Goal: Task Accomplishment & Management: Manage account settings

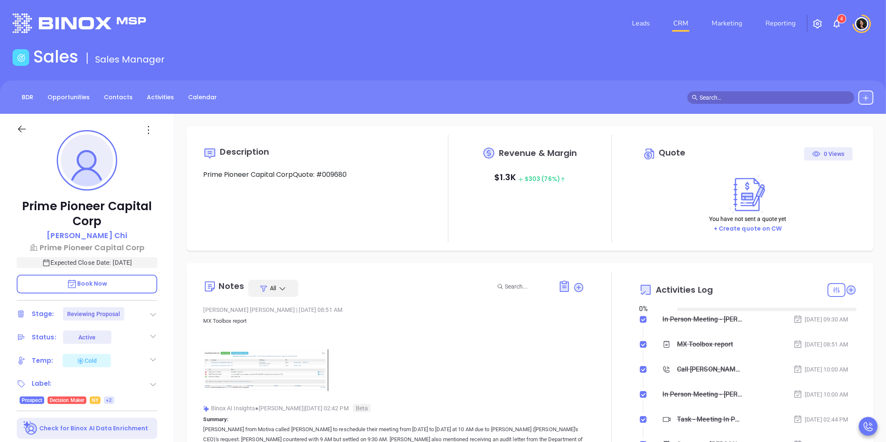
type input "[DATE]"
type input "[PERSON_NAME]"
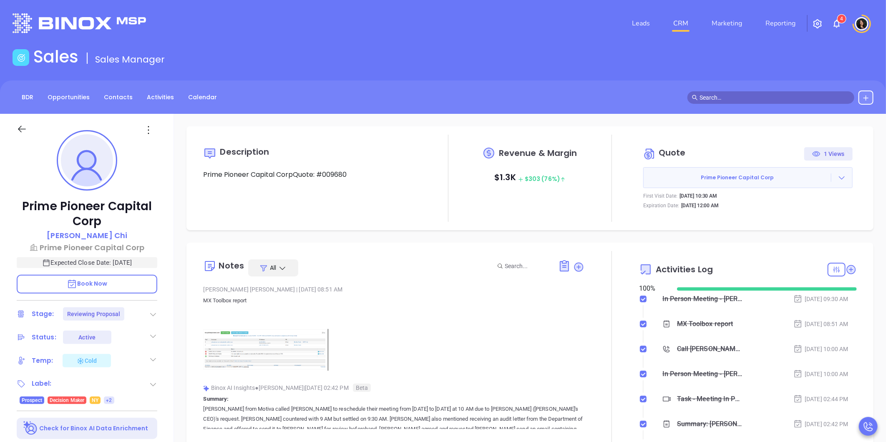
click at [688, 26] on link "CRM" at bounding box center [681, 23] width 22 height 17
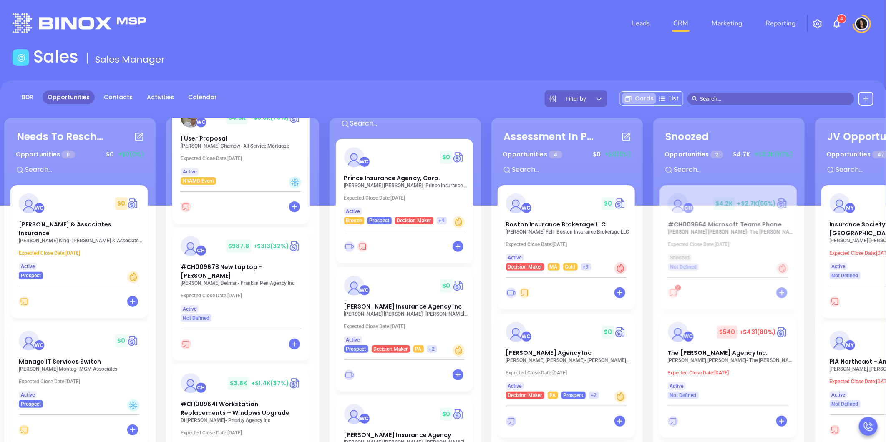
scroll to position [139, 0]
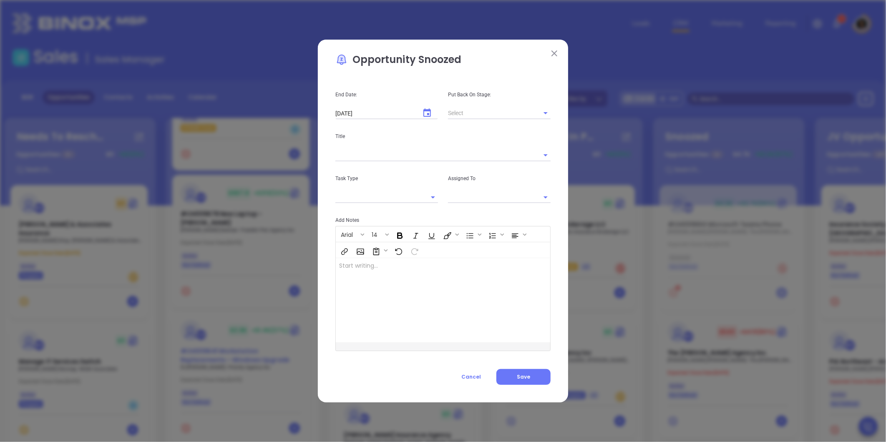
type input "[PERSON_NAME]"
drag, startPoint x: 231, startPoint y: 357, endPoint x: 410, endPoint y: 384, distance: 181.3
click at [472, 372] on button "Cancel" at bounding box center [471, 377] width 50 height 16
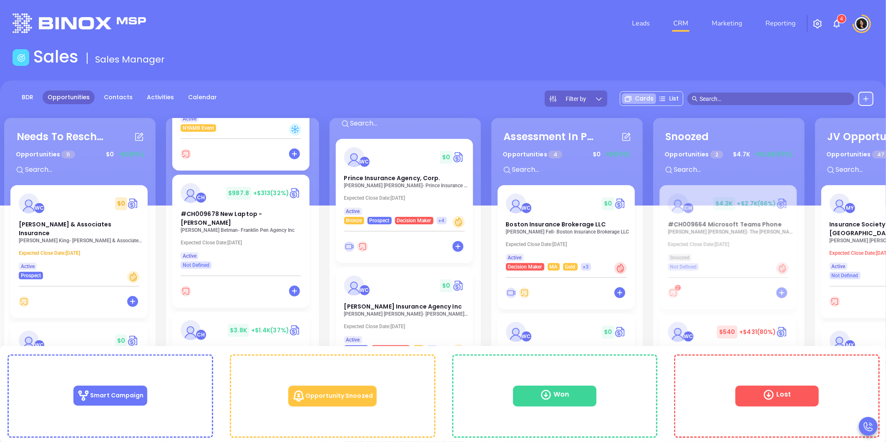
drag, startPoint x: 213, startPoint y: 361, endPoint x: 162, endPoint y: 287, distance: 90.2
click at [162, 287] on div "Needs To Reschedule Opportunities 11 $ 0 +$0 (0%) + WC $ 0 Moore & Associates I…" at bounding box center [488, 333] width 972 height 434
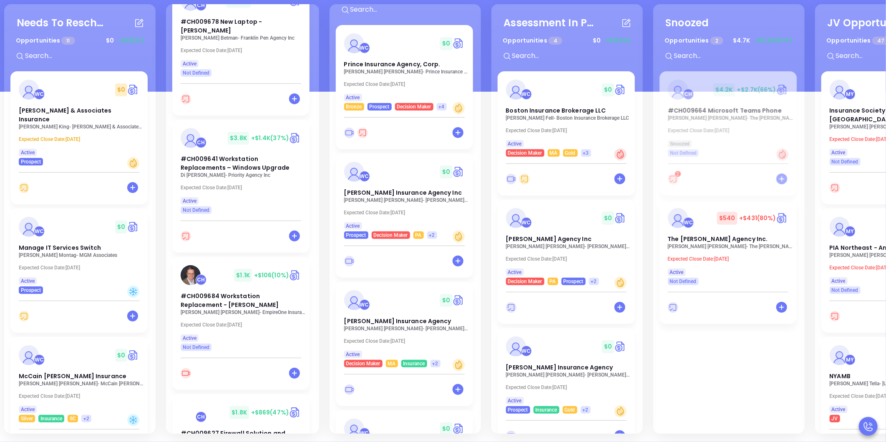
scroll to position [231, 0]
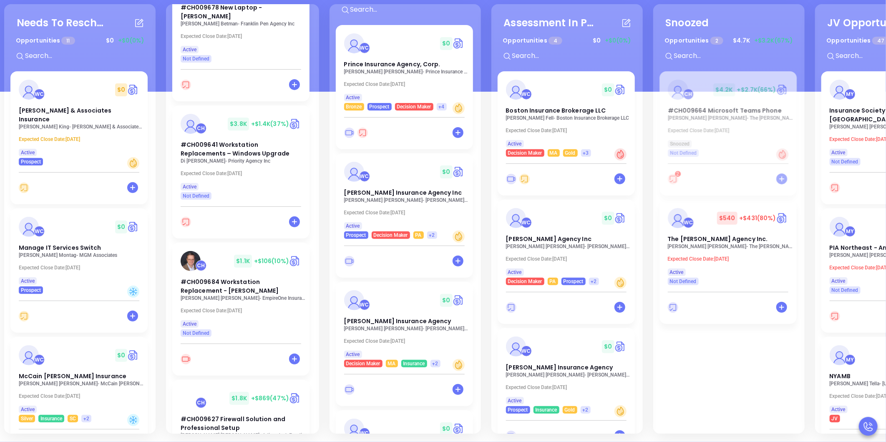
drag, startPoint x: 224, startPoint y: 295, endPoint x: 220, endPoint y: 284, distance: 11.9
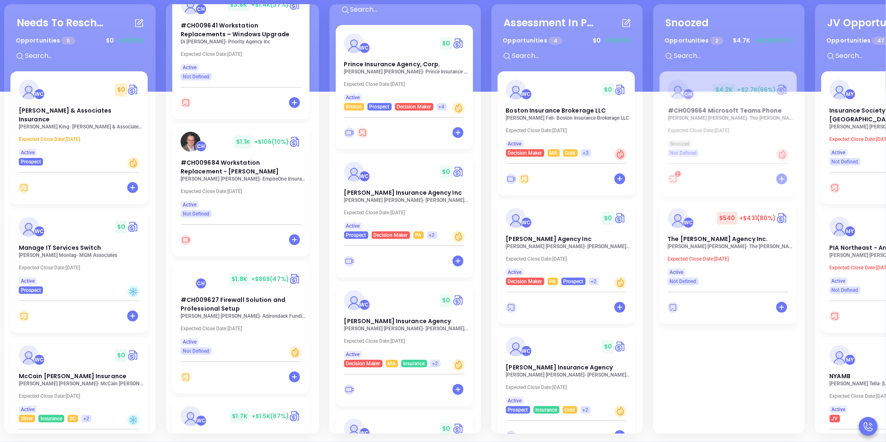
scroll to position [417, 0]
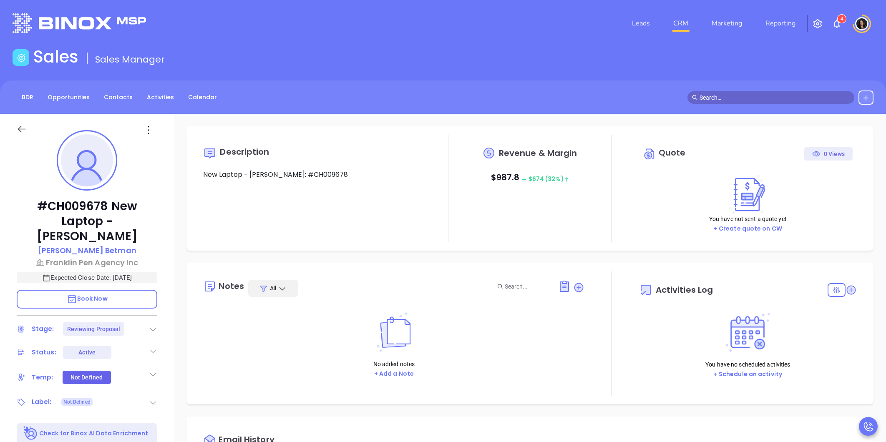
type input "[DATE]"
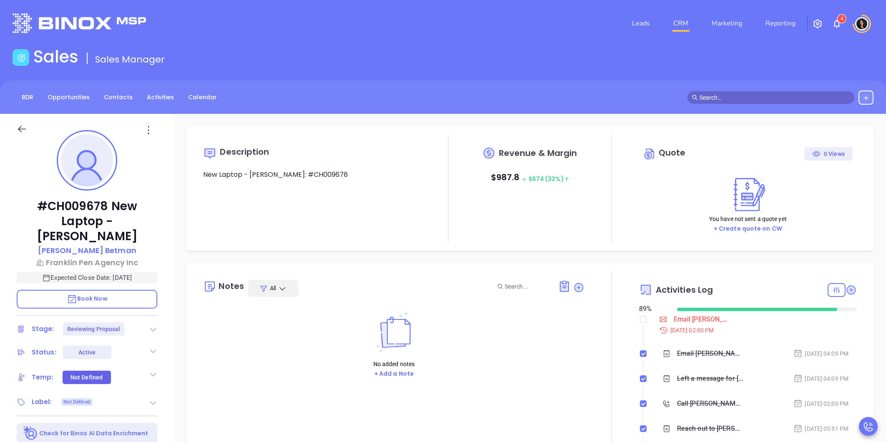
type input "[PERSON_NAME]"
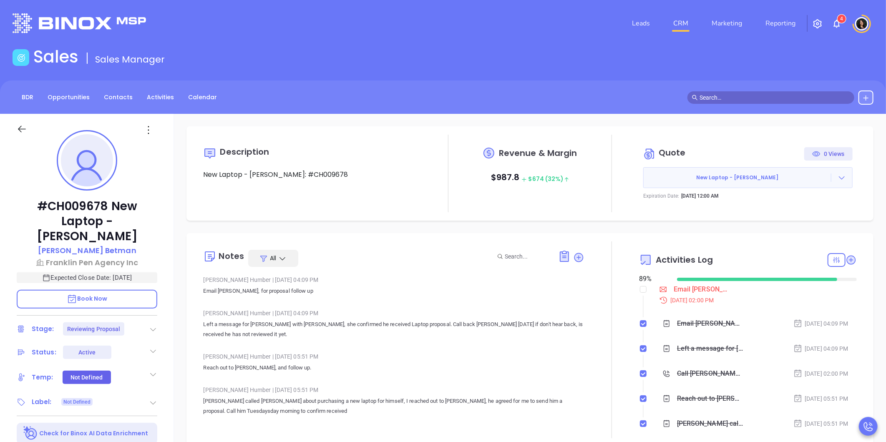
scroll to position [170, 0]
click at [688, 291] on div "Email Robert proposal follow up - Robert Betman" at bounding box center [701, 289] width 56 height 13
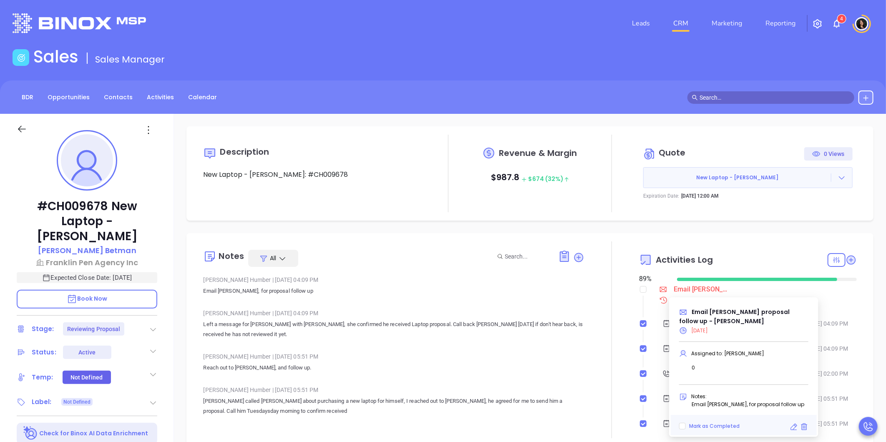
click at [793, 423] on icon at bounding box center [793, 427] width 8 height 8
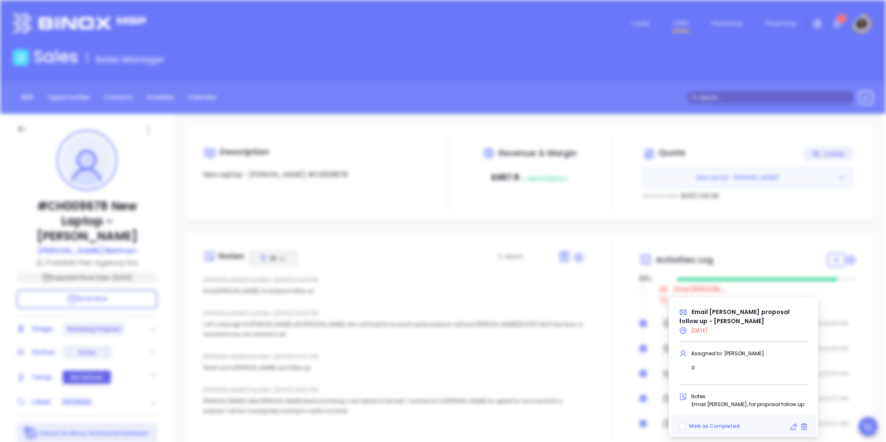
type input "10/02/2025"
type input "Email Robert proposal follow up - Robert Betman"
type input "Email"
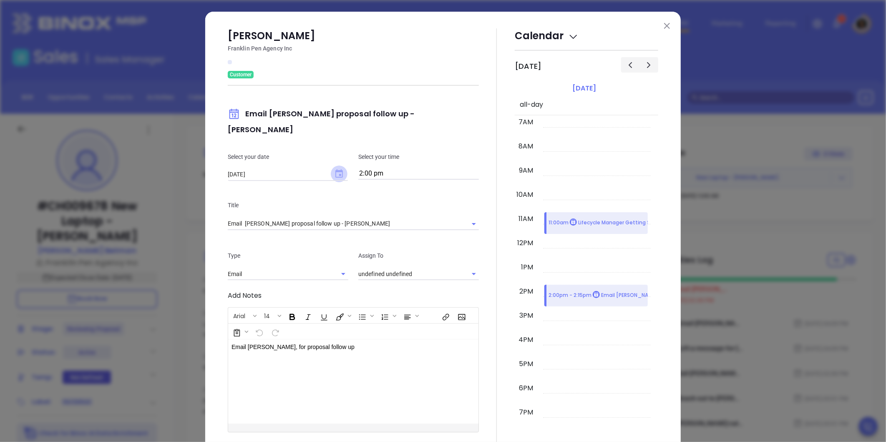
click at [337, 169] on icon "Choose date, selected date is Oct 2, 2025" at bounding box center [339, 173] width 8 height 8
click at [323, 215] on button "3" at bounding box center [324, 214] width 15 height 15
type input "10/03/2025"
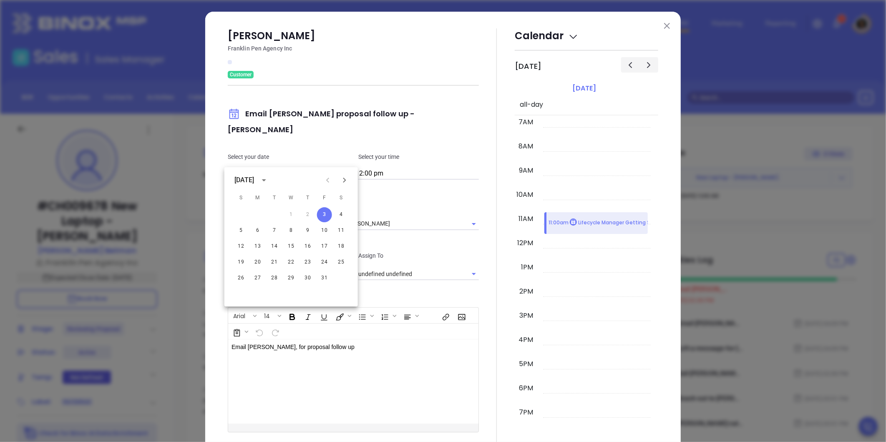
click at [389, 168] on input "2:00 pm" at bounding box center [418, 174] width 120 height 12
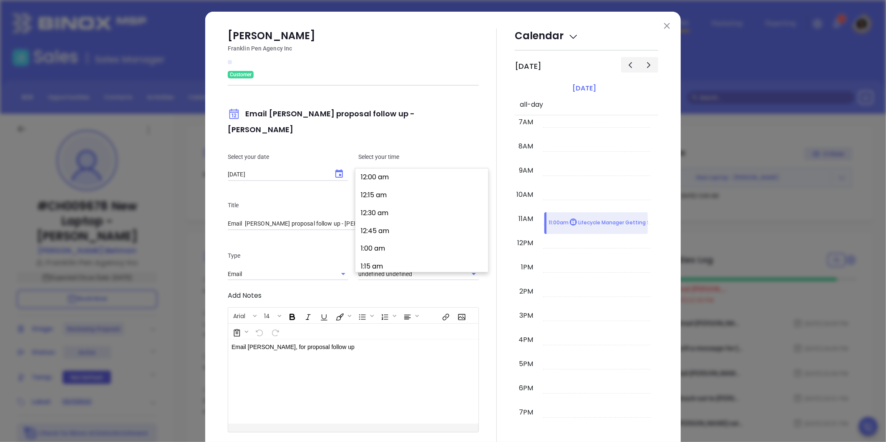
type input "[PERSON_NAME]"
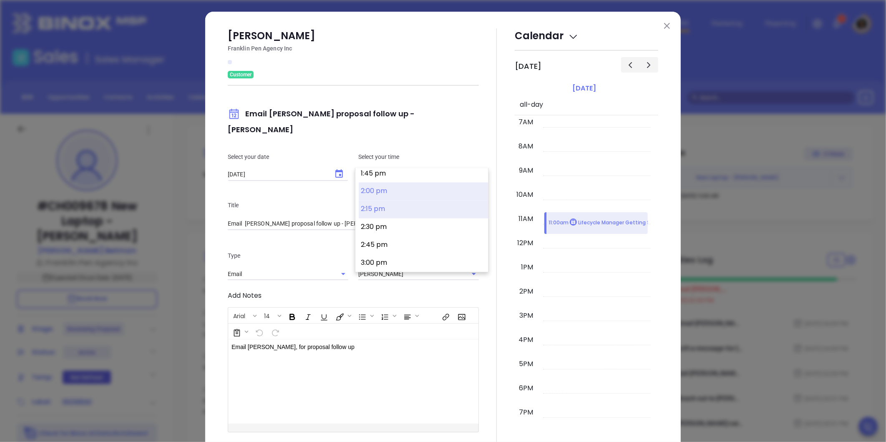
scroll to position [755, 0]
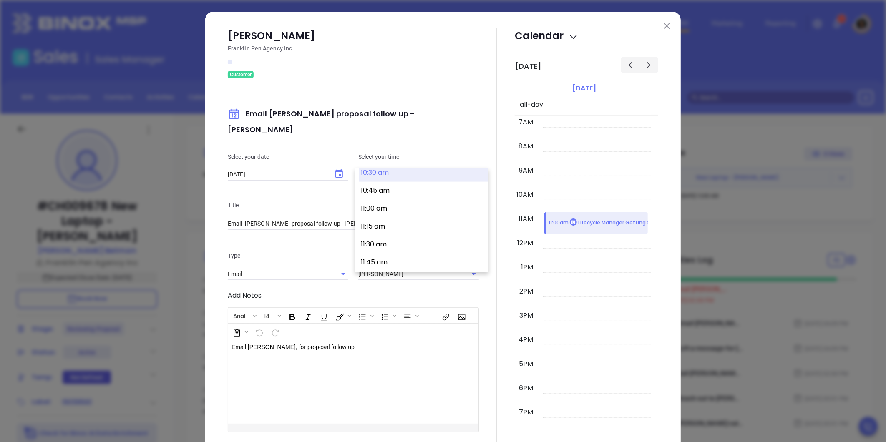
click at [407, 178] on button "10:30 am" at bounding box center [423, 173] width 129 height 18
type input "10:30 am"
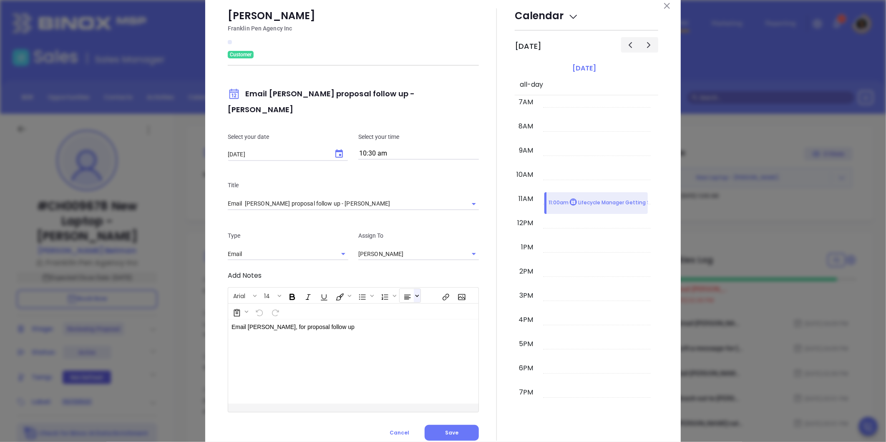
scroll to position [36, 0]
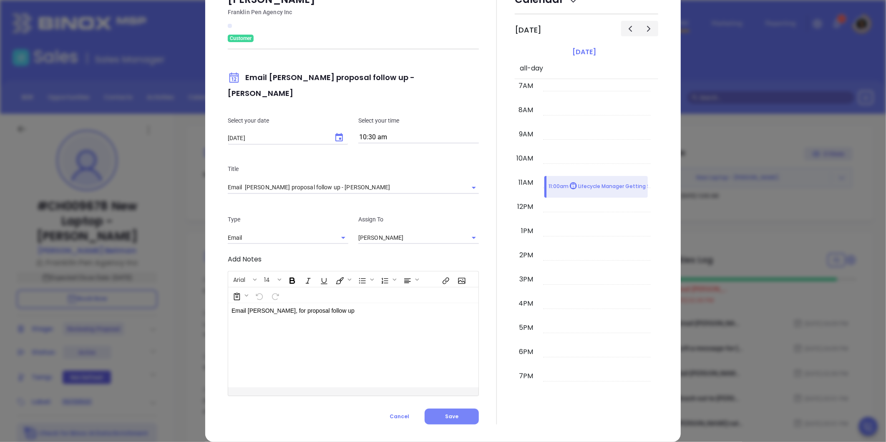
click at [452, 413] on span "Save" at bounding box center [451, 416] width 13 height 7
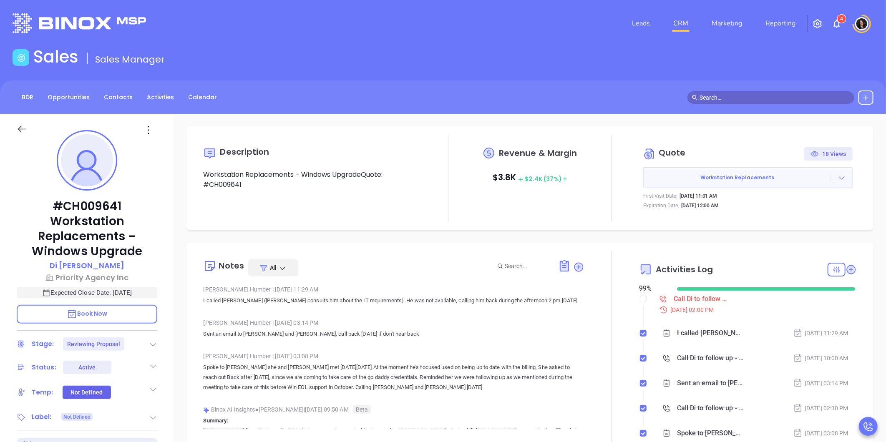
type input "[PERSON_NAME]"
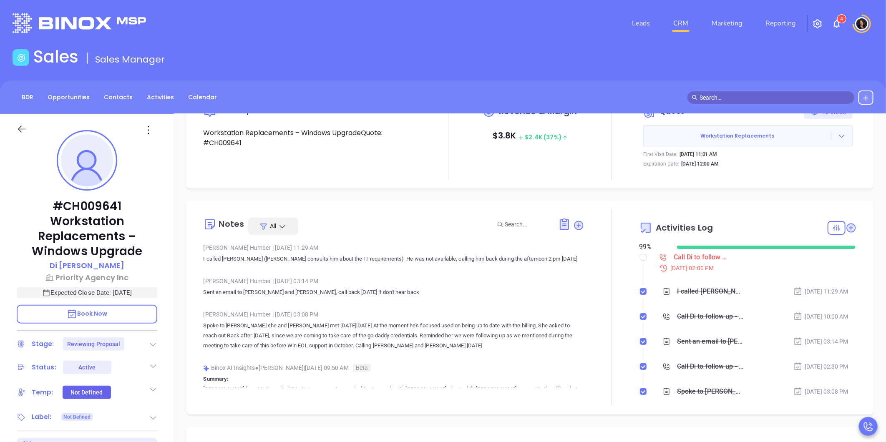
scroll to position [93, 0]
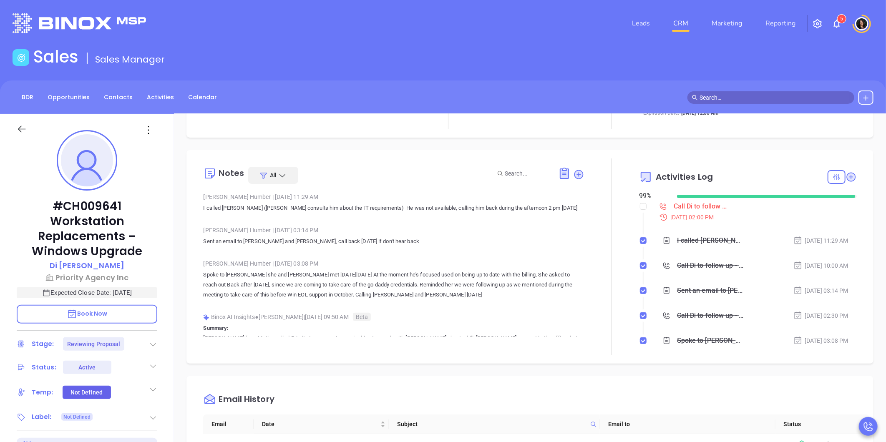
click at [673, 202] on div "Call Di to follow up - Di Cao" at bounding box center [701, 206] width 56 height 13
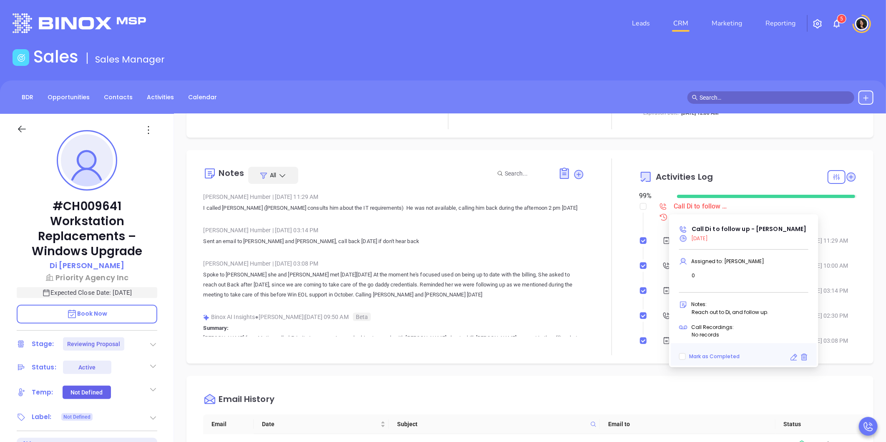
click at [793, 357] on icon at bounding box center [793, 357] width 8 height 8
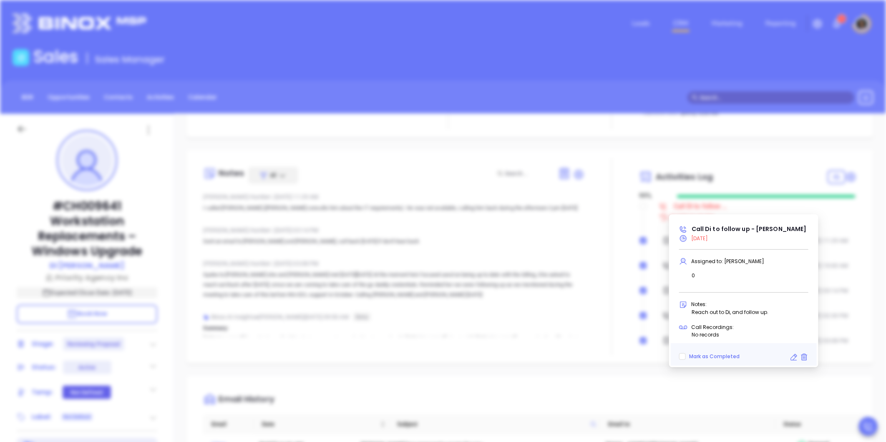
type input "2:00 pm"
type input "undefined undefined"
type input "10/02/2025"
type input "Call Di to follow up - Di Cao"
type input "Call"
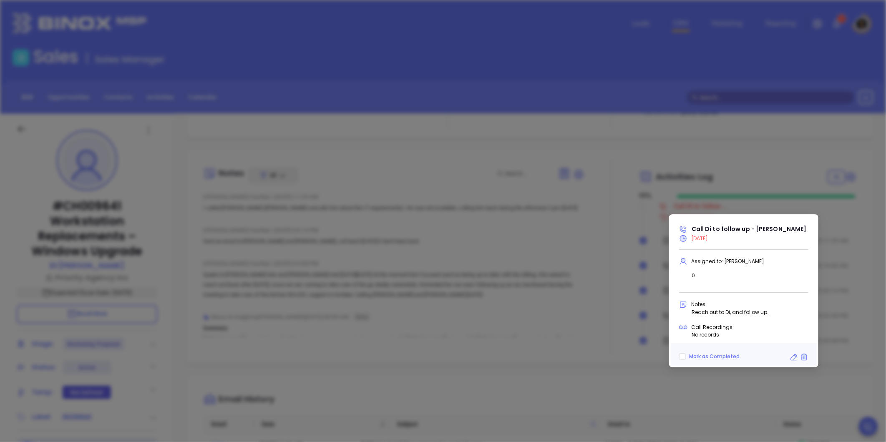
scroll to position [170, 0]
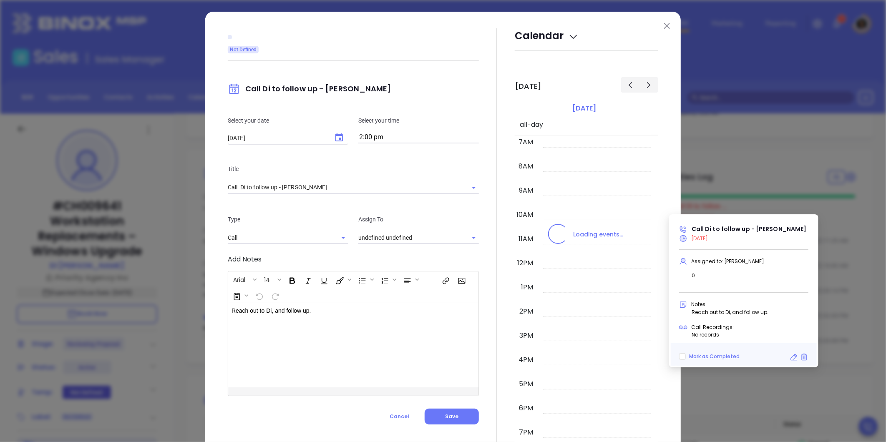
type input "[PERSON_NAME]"
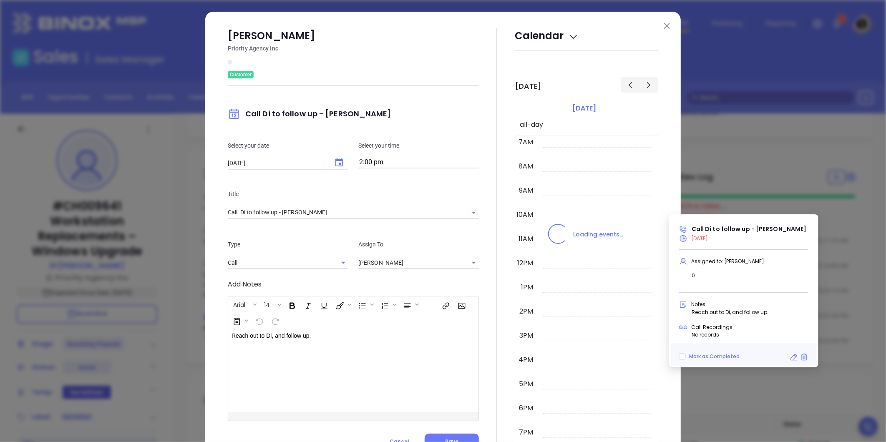
click at [334, 162] on icon "Choose date, selected date is Oct 2, 2025" at bounding box center [339, 163] width 10 height 10
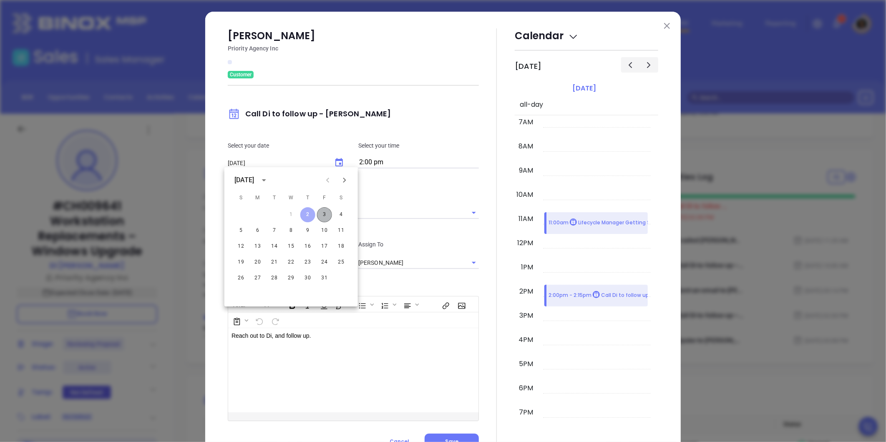
click at [325, 217] on button "3" at bounding box center [324, 214] width 15 height 15
type input "10/03/2025"
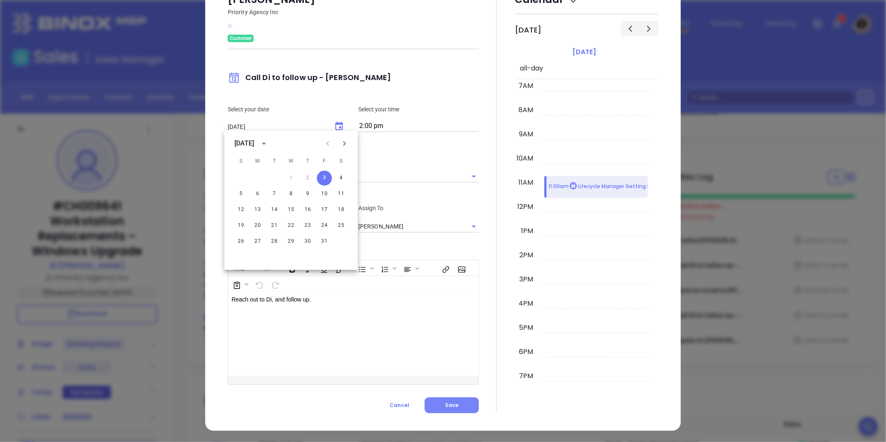
click at [447, 403] on span "Save" at bounding box center [451, 405] width 13 height 7
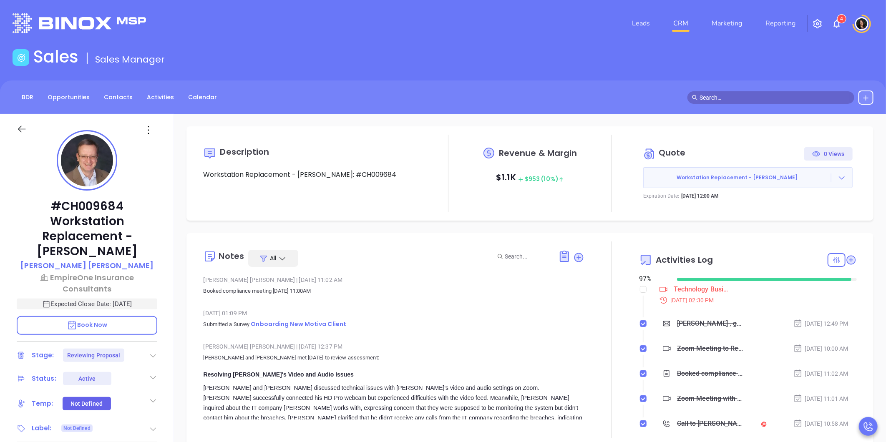
type input "[PERSON_NAME]"
click at [640, 289] on input "checkbox" at bounding box center [643, 289] width 7 height 7
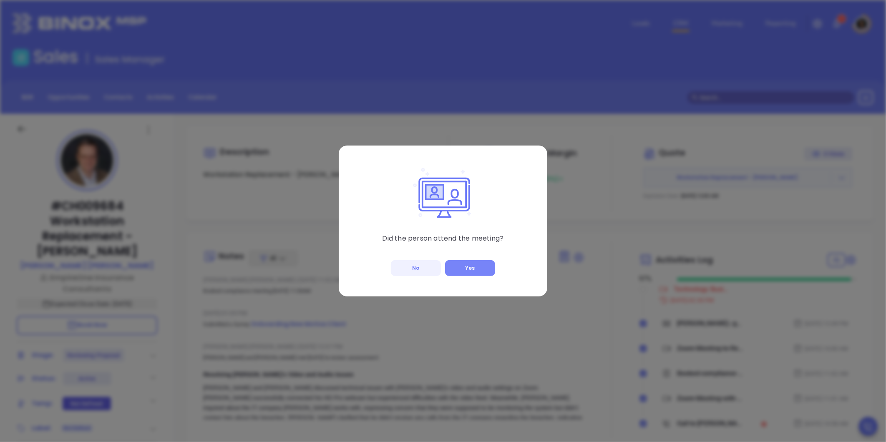
click at [462, 267] on button "Yes" at bounding box center [470, 268] width 50 height 16
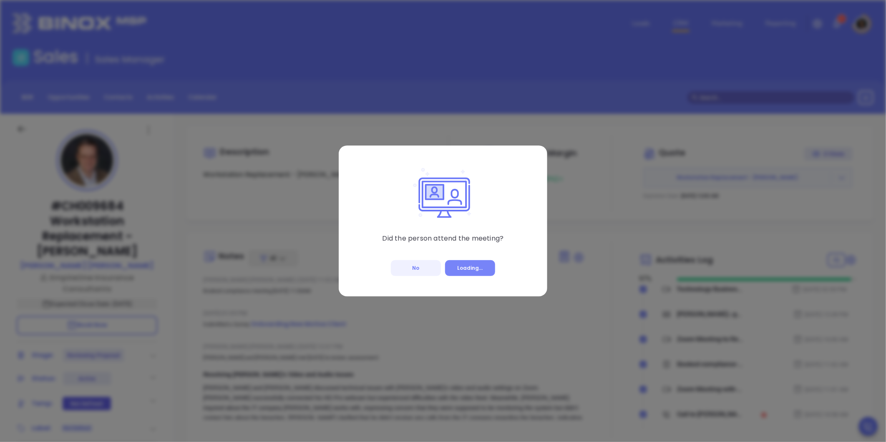
checkbox input "true"
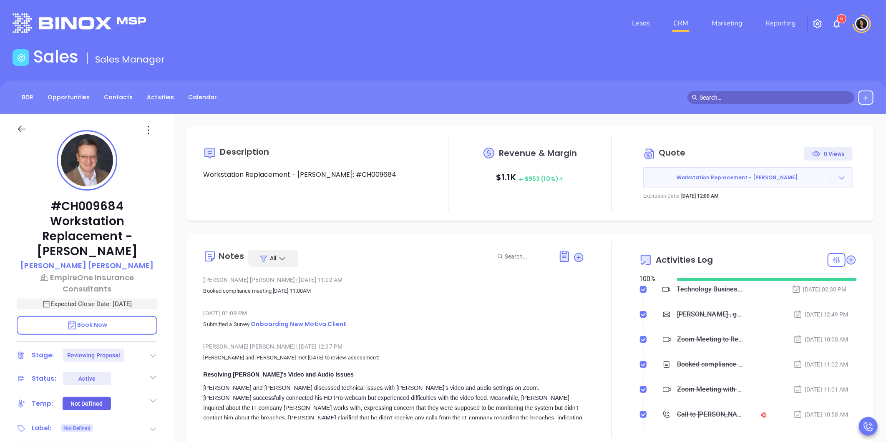
click at [847, 260] on icon at bounding box center [850, 260] width 8 height 8
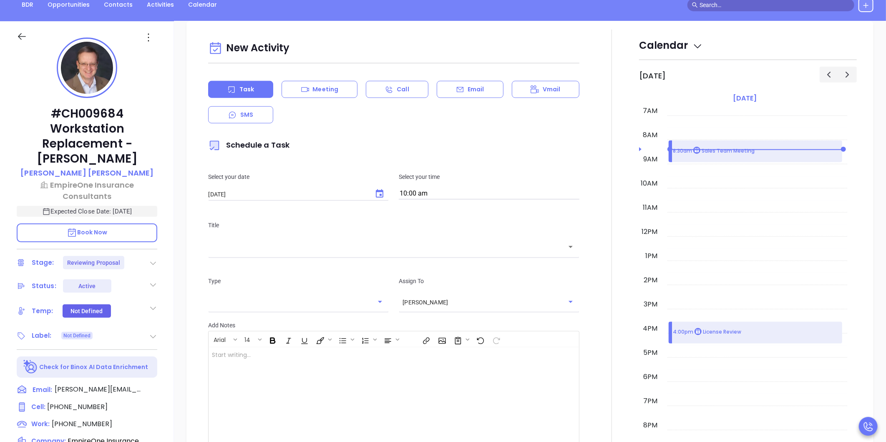
scroll to position [114, 0]
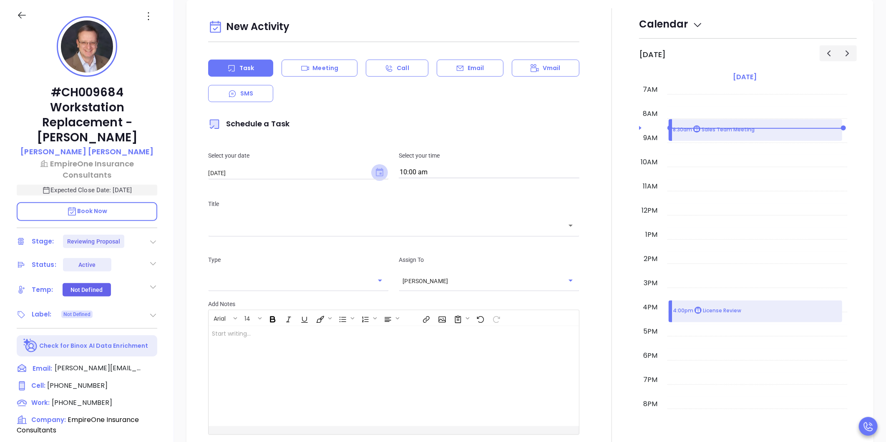
click at [376, 173] on icon "Choose date, selected date is Oct 4, 2025" at bounding box center [380, 172] width 8 height 8
click at [306, 224] on button "3" at bounding box center [308, 225] width 15 height 15
type input "10/03/2025"
click at [417, 173] on input "10:00 am" at bounding box center [489, 173] width 181 height 12
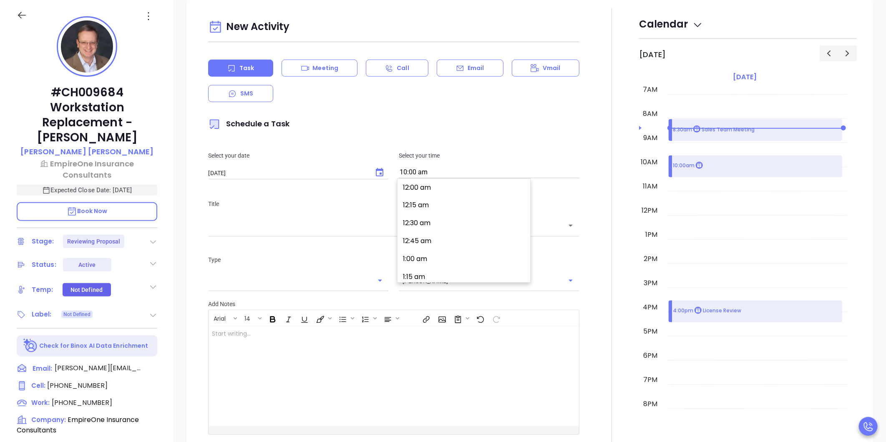
scroll to position [699, 0]
click at [425, 242] on button "10:30 am" at bounding box center [465, 239] width 129 height 18
type input "10:30 am"
click at [404, 228] on input "text" at bounding box center [387, 226] width 351 height 10
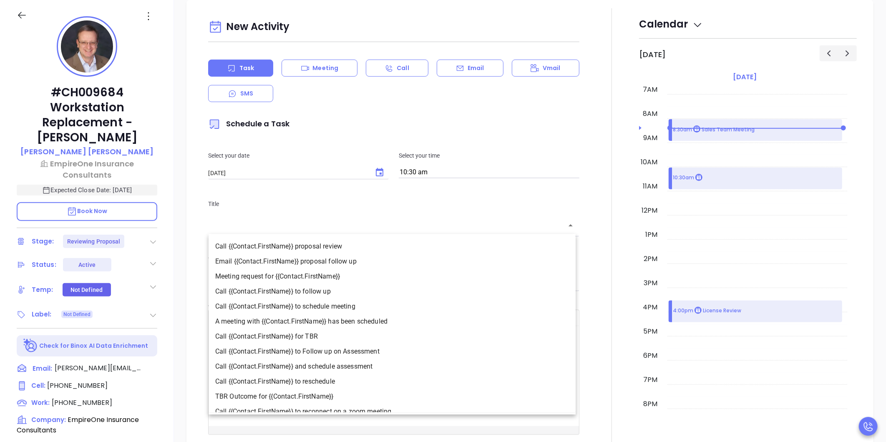
click at [365, 294] on li "Call {{Contact.FirstName}} to follow up" at bounding box center [391, 291] width 367 height 15
type input "Call Alan J. to follow up"
type input "Call"
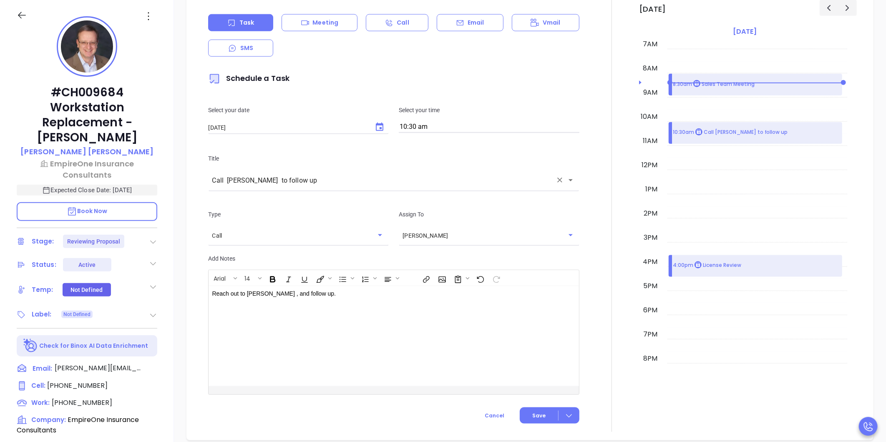
scroll to position [657, 0]
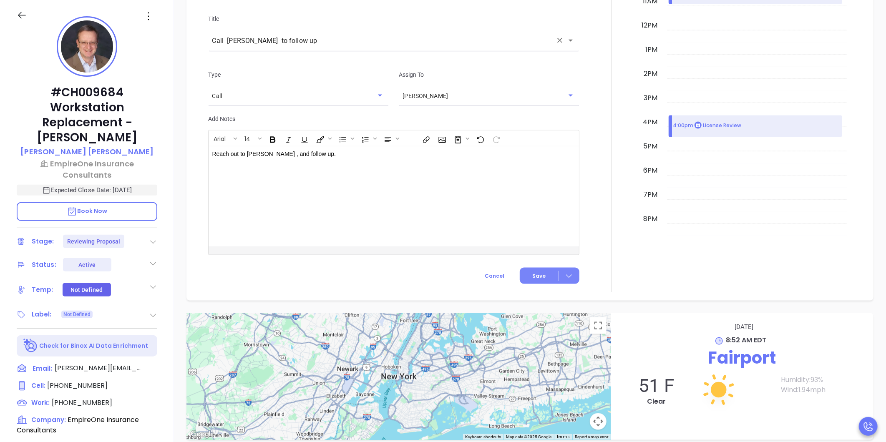
click at [527, 280] on button "Save" at bounding box center [550, 276] width 60 height 16
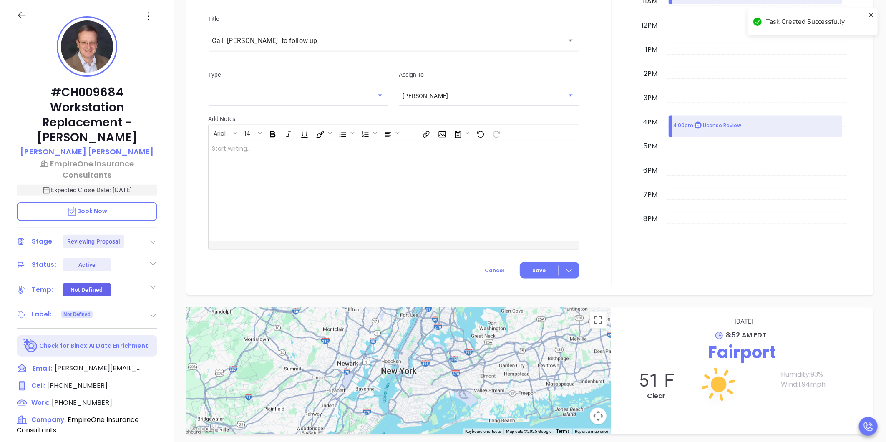
checkbox input "false"
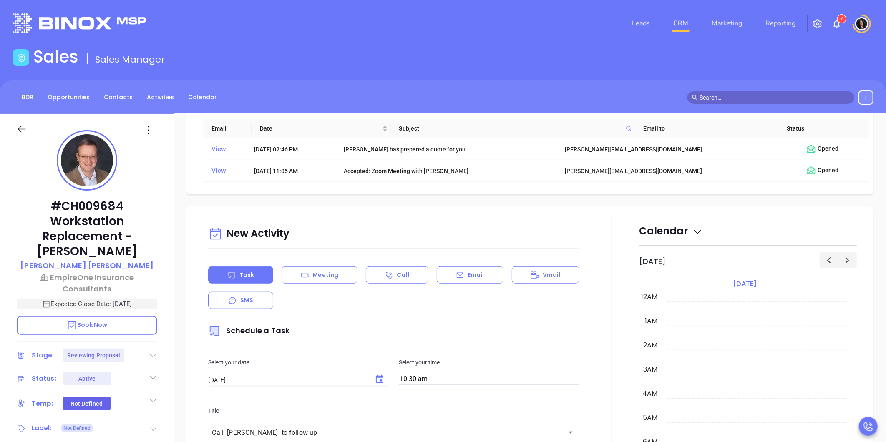
scroll to position [101, 0]
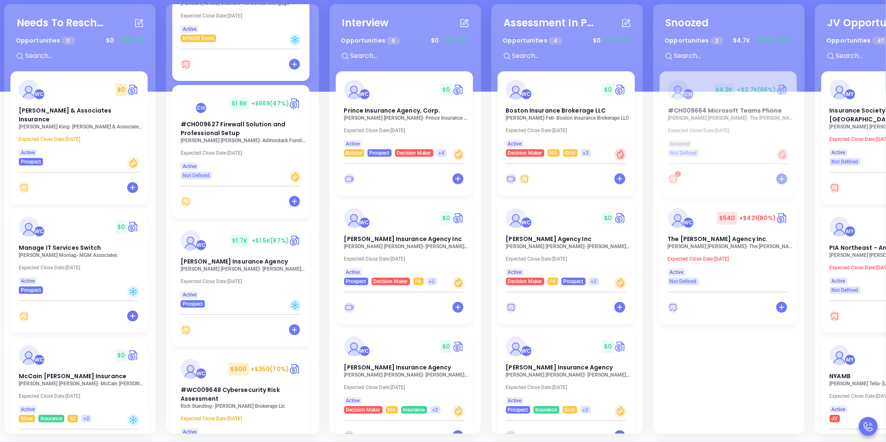
scroll to position [139, 0]
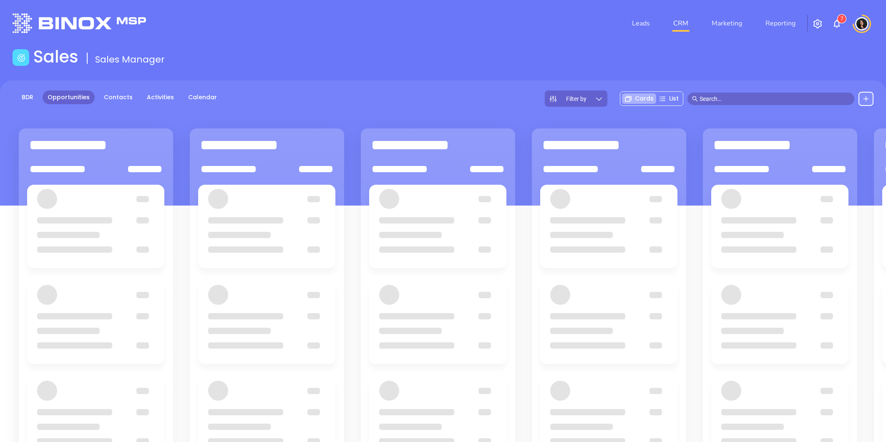
scroll to position [114, 0]
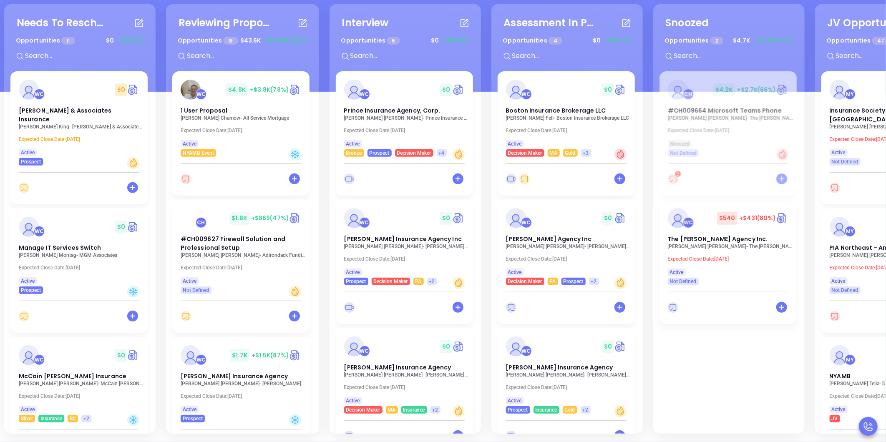
click at [484, 422] on div "Needs To Reschedule Opportunities 11 $ 0 +$0 (0%) + WC $ 0 Moore & Associates I…" at bounding box center [488, 219] width 972 height 434
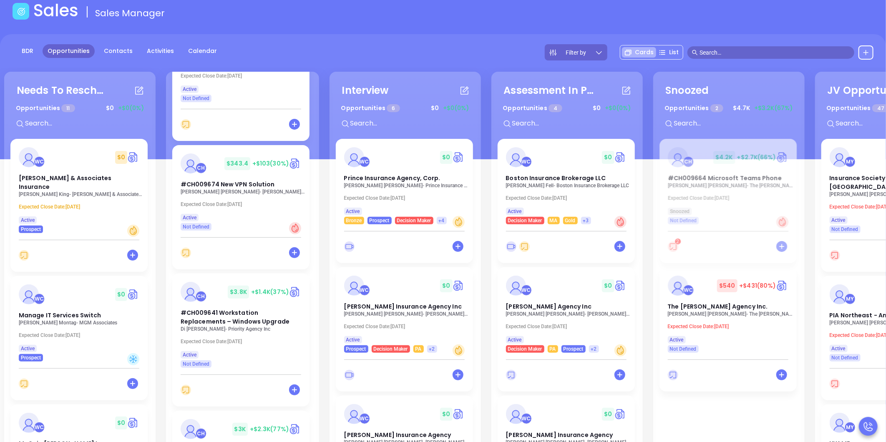
scroll to position [0, 0]
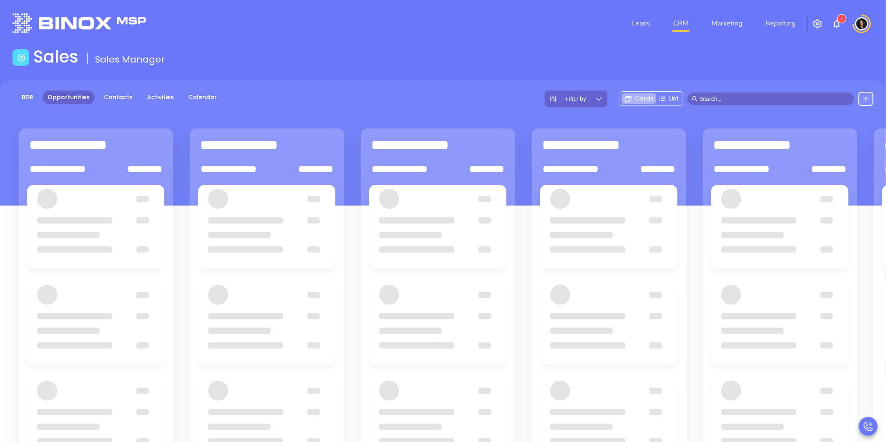
click at [735, 57] on div "Sales Sales Manager" at bounding box center [443, 58] width 871 height 23
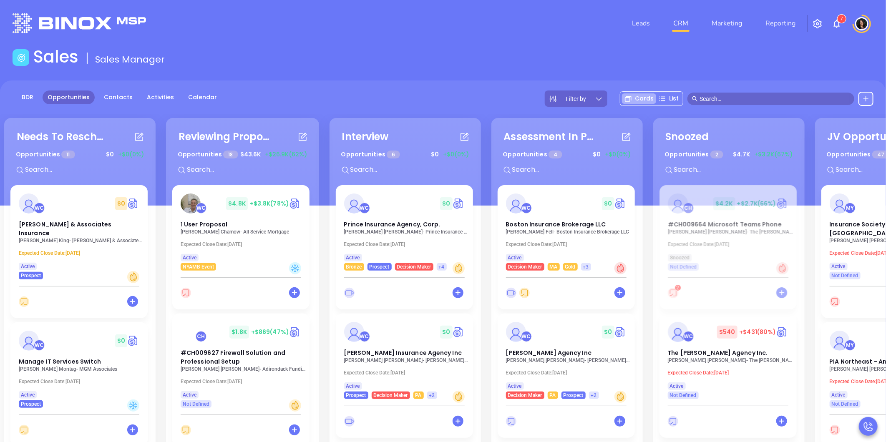
click at [786, 98] on input "text" at bounding box center [774, 98] width 150 height 9
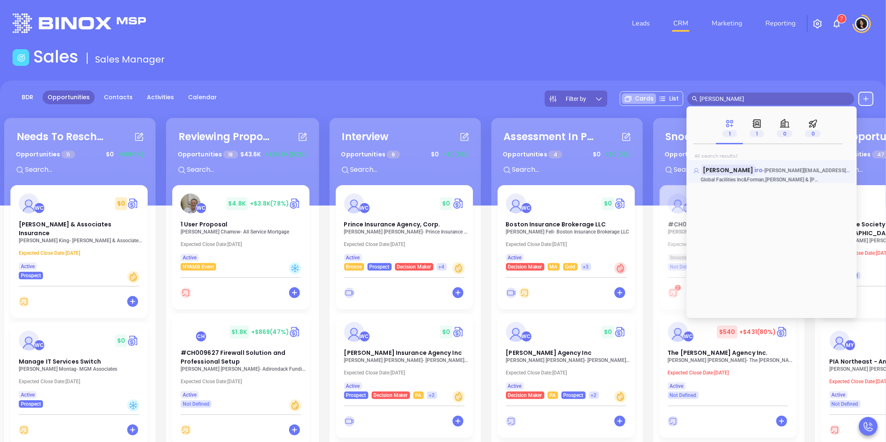
type input "craig shap"
click at [735, 173] on mark "Craig shap" at bounding box center [727, 170] width 53 height 10
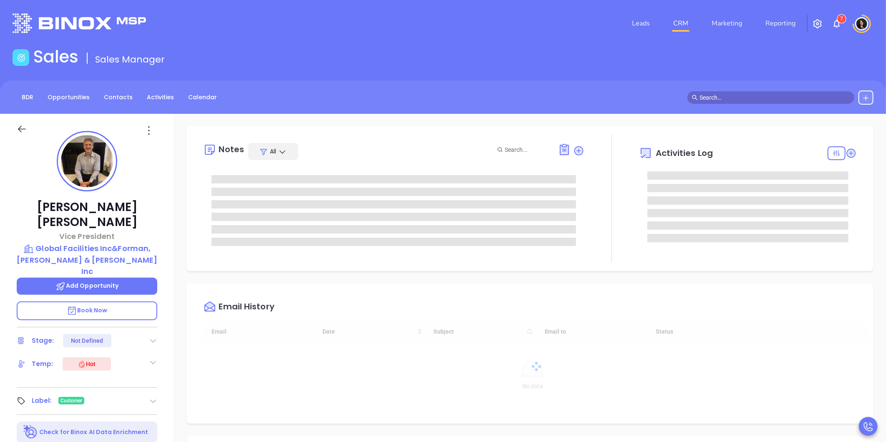
type input "[DATE]"
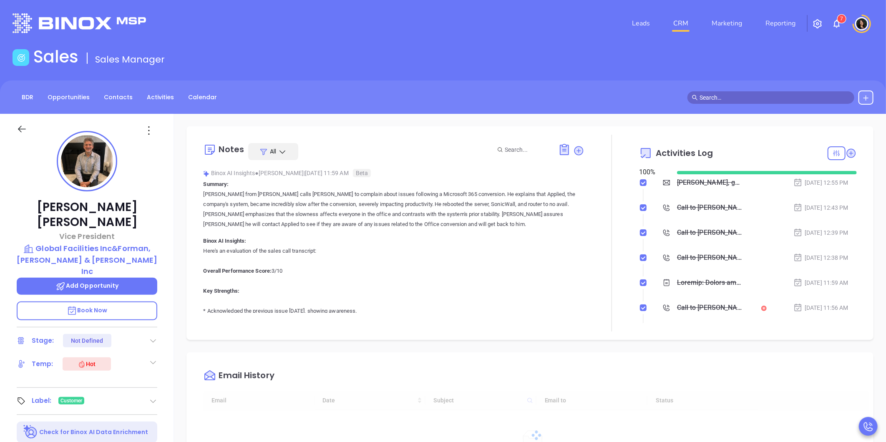
type input "[PERSON_NAME]"
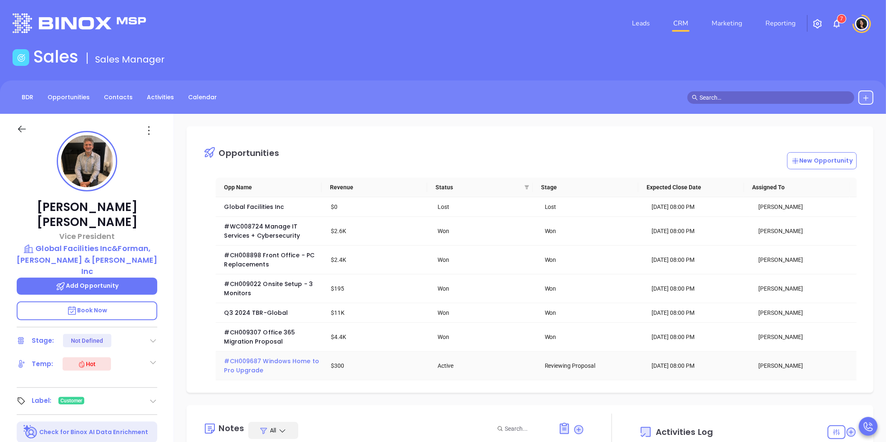
click at [238, 374] on span "#CH009687 Windows Home to Pro Upgrade" at bounding box center [272, 366] width 97 height 18
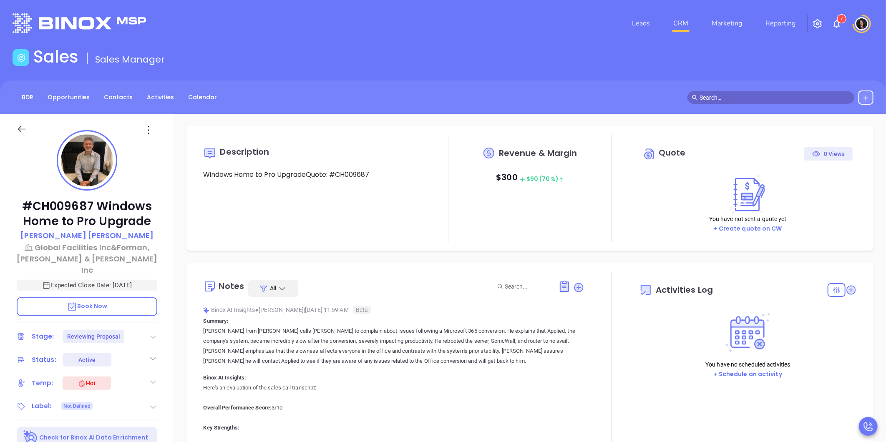
type input "[DATE]"
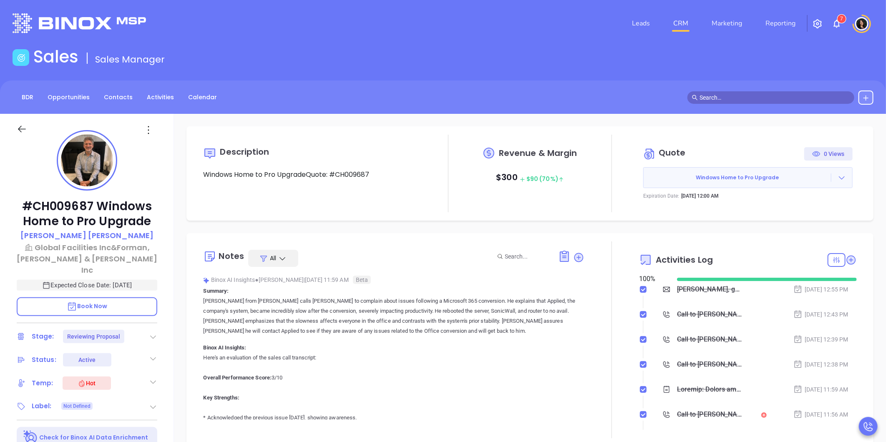
type input "[PERSON_NAME]"
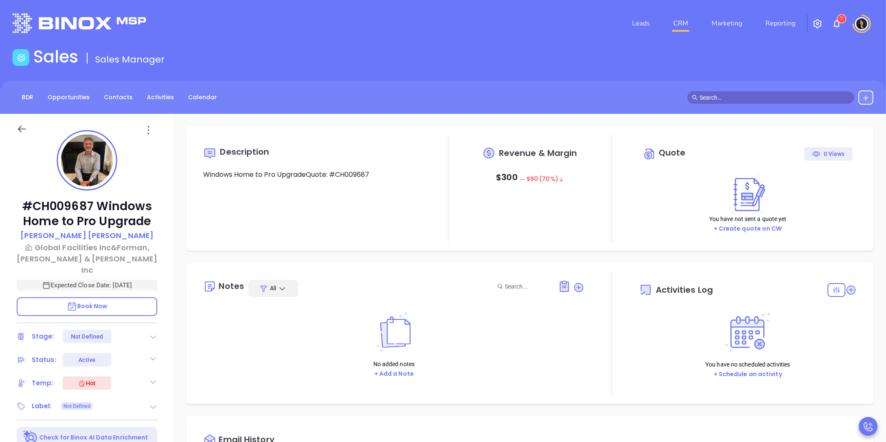
type input "10:00 am"
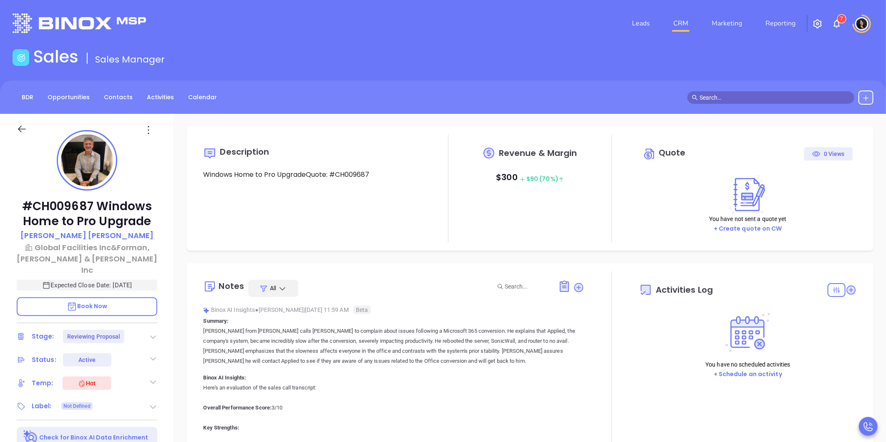
type input "[DATE]"
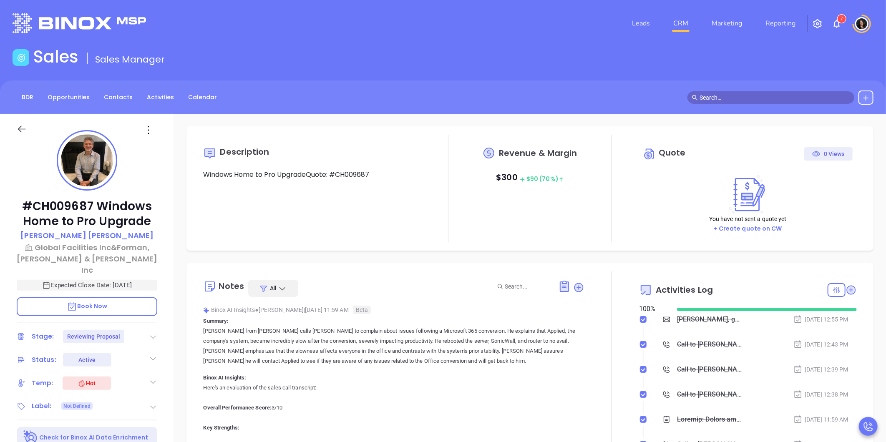
scroll to position [194, 0]
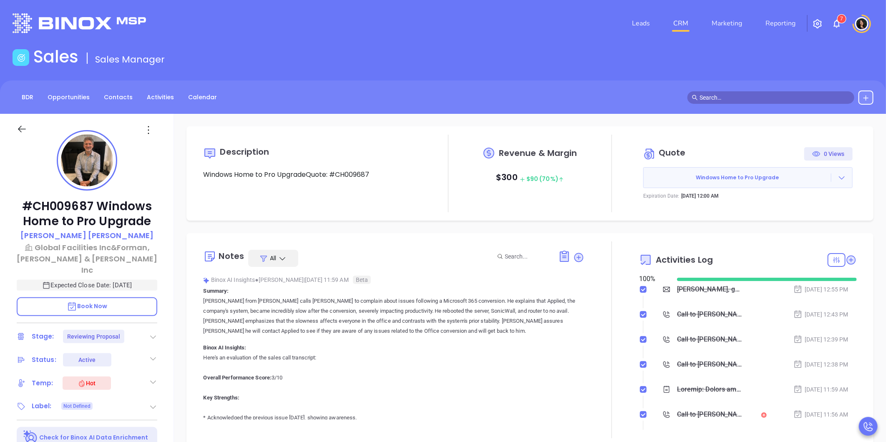
type input "[PERSON_NAME]"
